Goal: Transaction & Acquisition: Purchase product/service

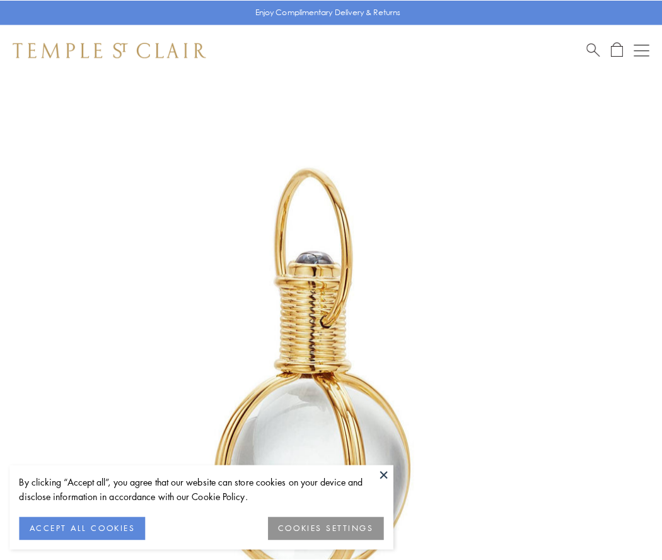
scroll to position [329, 0]
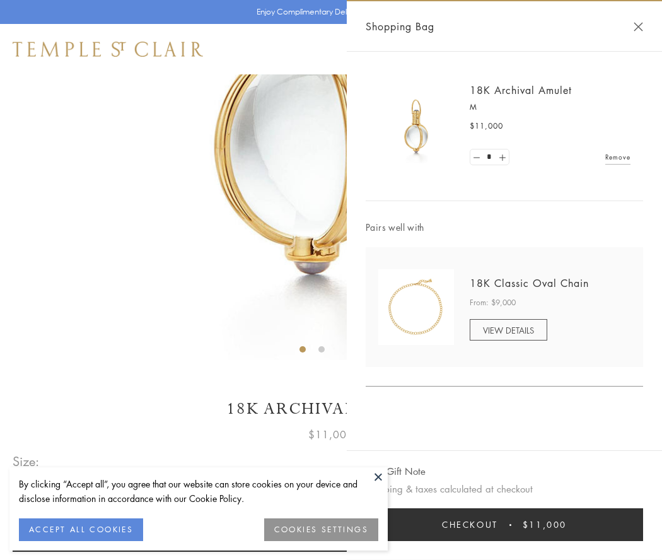
click at [504, 524] on button "Checkout $11,000" at bounding box center [504, 524] width 277 height 33
